Goal: Use online tool/utility

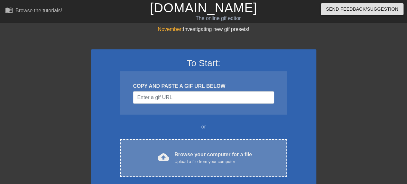
click at [211, 157] on div "Browse your computer for a file Upload a file from your computer" at bounding box center [213, 157] width 78 height 14
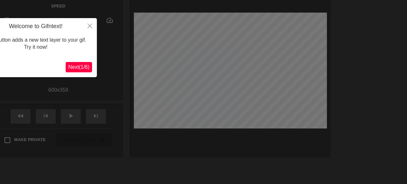
scroll to position [16, 0]
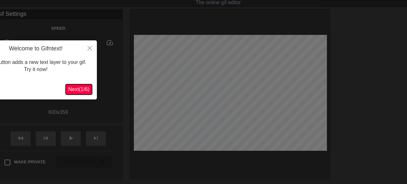
click at [84, 89] on span "Next ( 1 / 6 )" at bounding box center [78, 88] width 21 height 5
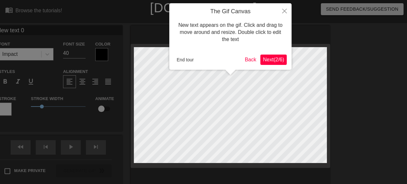
click at [283, 59] on span "Next ( 2 / 6 )" at bounding box center [273, 59] width 21 height 5
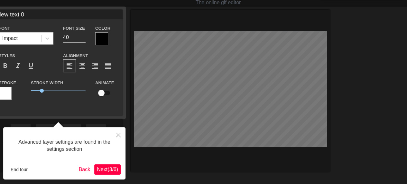
click at [109, 167] on span "Next ( 3 / 6 )" at bounding box center [107, 168] width 21 height 5
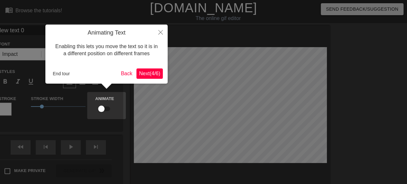
click at [151, 73] on span "Next ( 4 / 6 )" at bounding box center [149, 73] width 21 height 5
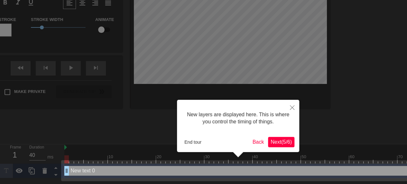
click at [278, 139] on span "Next ( 5 / 6 )" at bounding box center [281, 141] width 21 height 5
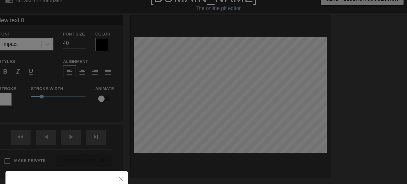
scroll to position [0, 0]
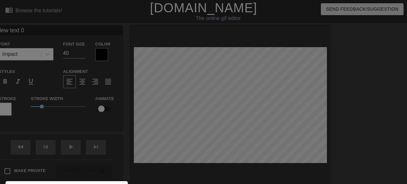
click at [133, 124] on div at bounding box center [203, 130] width 407 height 260
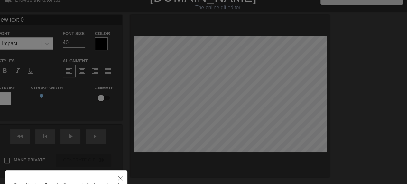
scroll to position [76, 0]
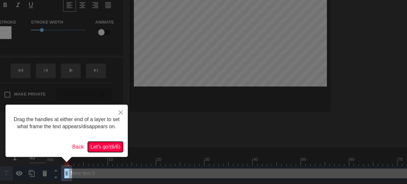
click at [110, 146] on span "Let's go! ( 6 / 6 )" at bounding box center [105, 146] width 30 height 5
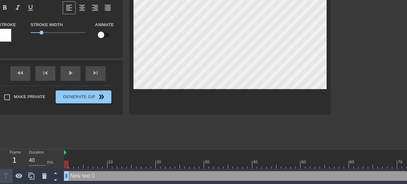
scroll to position [74, 0]
click at [21, 174] on icon at bounding box center [19, 176] width 8 height 8
click at [20, 174] on icon at bounding box center [19, 176] width 8 height 8
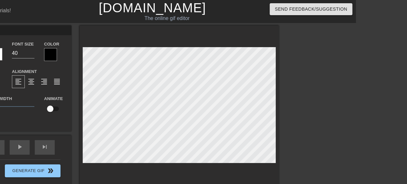
scroll to position [0, 0]
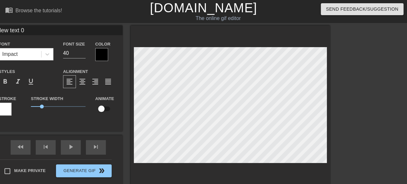
click at [33, 30] on input "New text 0" at bounding box center [58, 30] width 129 height 10
